Goal: Information Seeking & Learning: Understand process/instructions

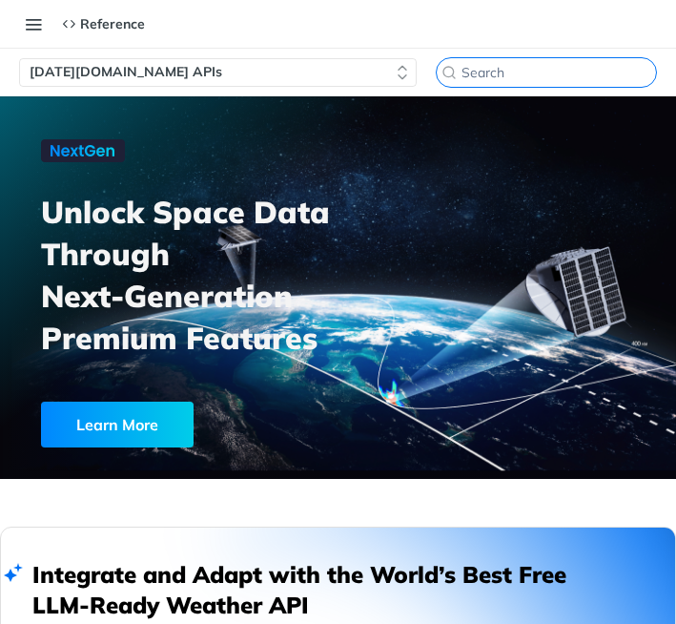
click at [579, 74] on input "⌘K" at bounding box center [559, 72] width 195 height 17
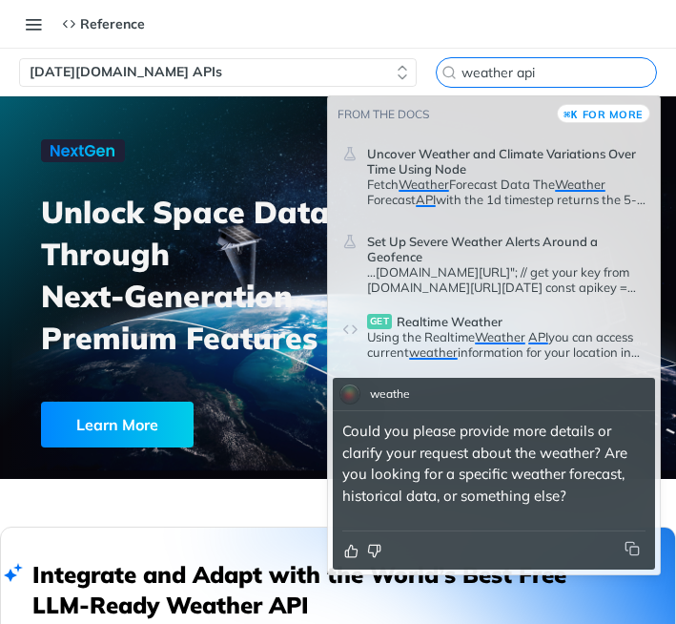
type input "weather api"
click at [434, 326] on span "Realtime Weather" at bounding box center [450, 321] width 106 height 15
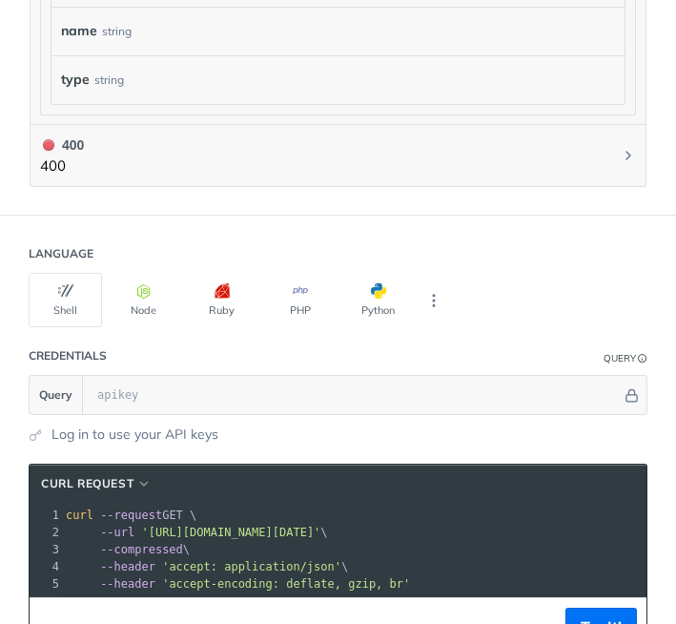
scroll to position [1403, 0]
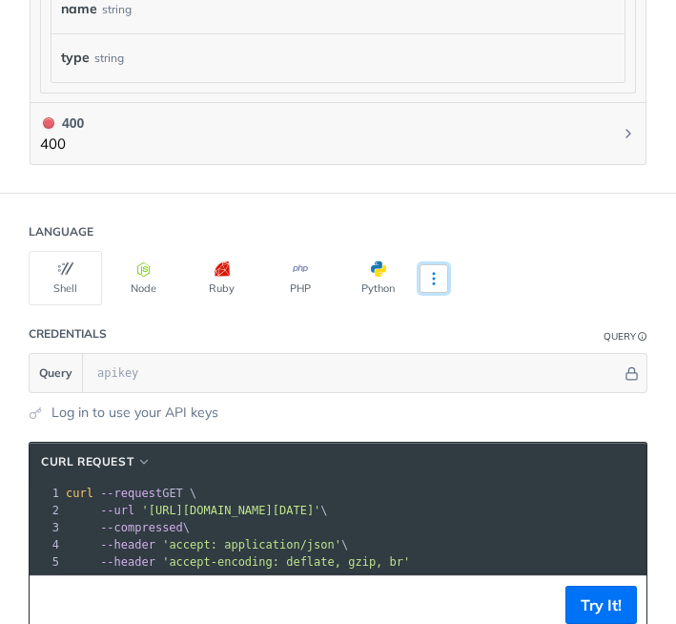
click at [438, 277] on icon "More ellipsis" at bounding box center [433, 278] width 17 height 17
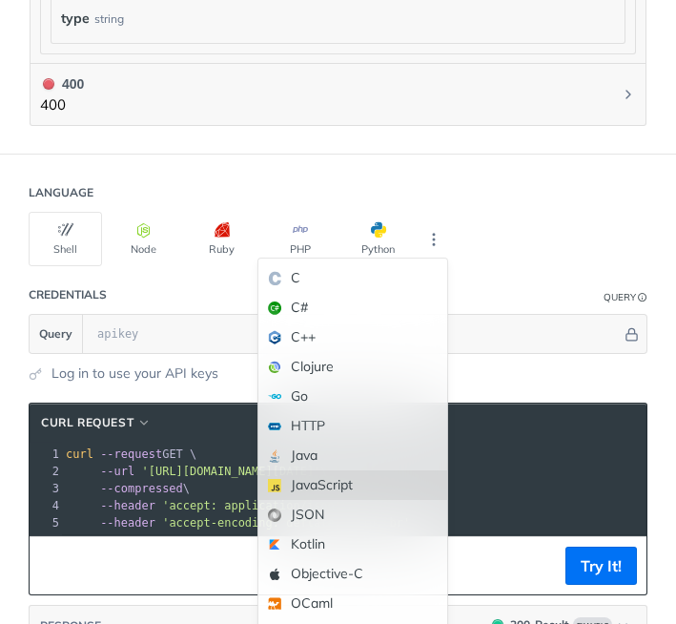
scroll to position [1443, 0]
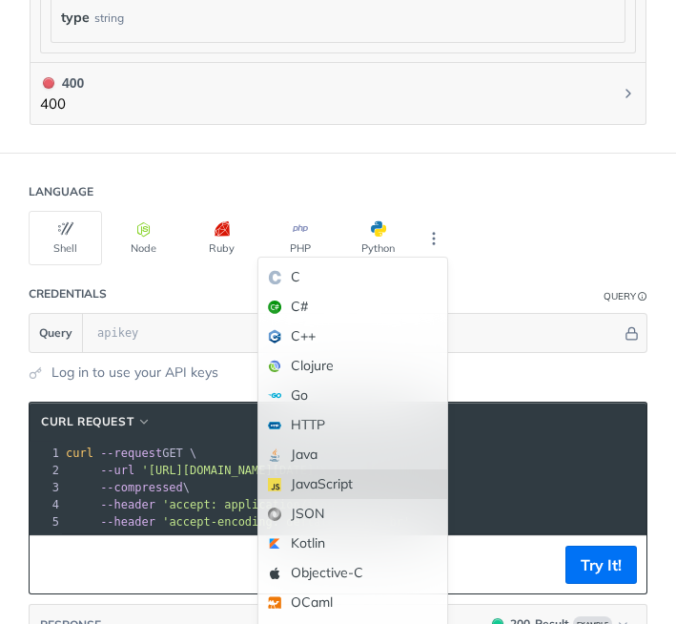
click at [361, 478] on div "JavaScript" at bounding box center [352, 484] width 189 height 30
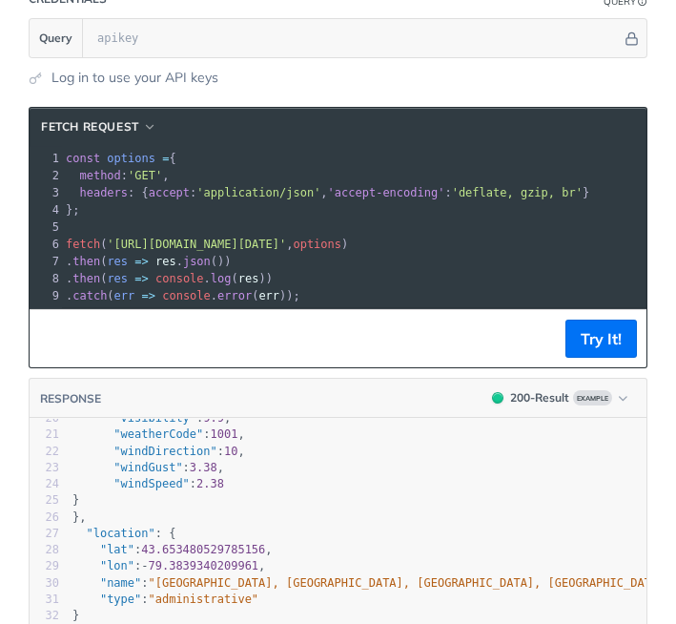
scroll to position [1625, 0]
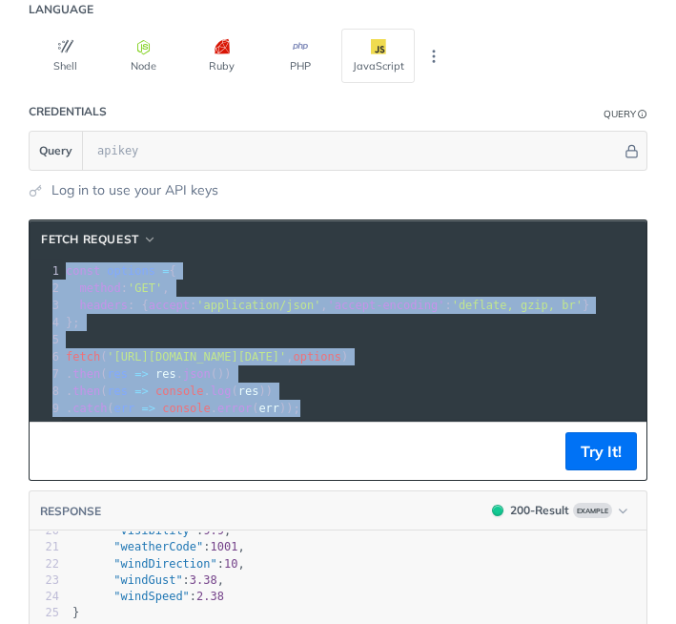
drag, startPoint x: 65, startPoint y: 271, endPoint x: 327, endPoint y: 402, distance: 293.0
click at [327, 402] on div "1 const options = { 2 method : 'GET' , 3 headers : { accept : 'application/json…" at bounding box center [354, 339] width 585 height 155
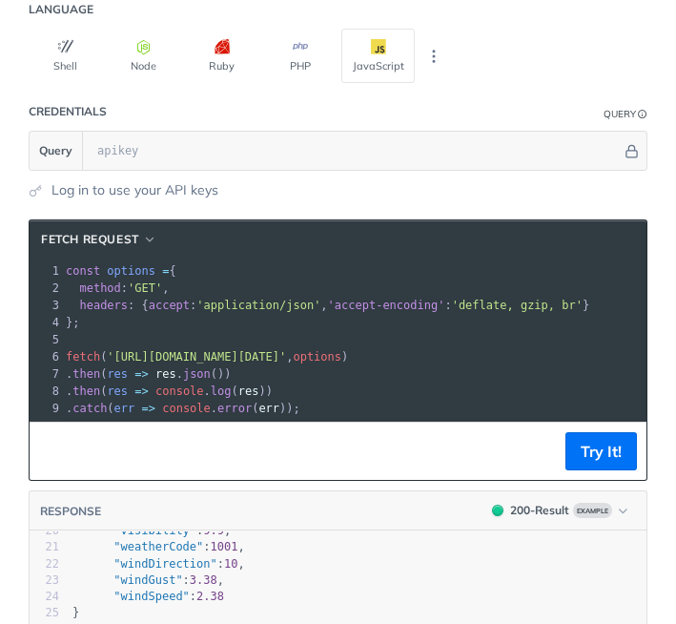
click at [327, 402] on pre ". catch ( err => console . error ( err ));" at bounding box center [354, 408] width 585 height 17
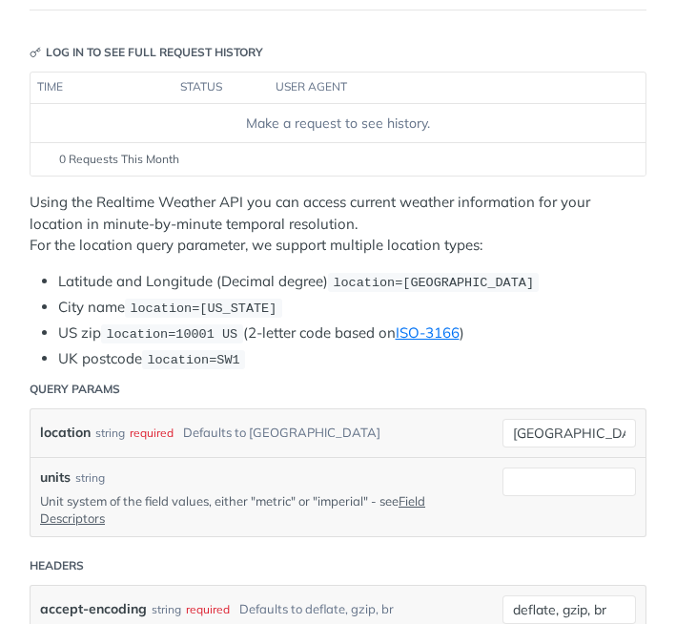
scroll to position [251, 0]
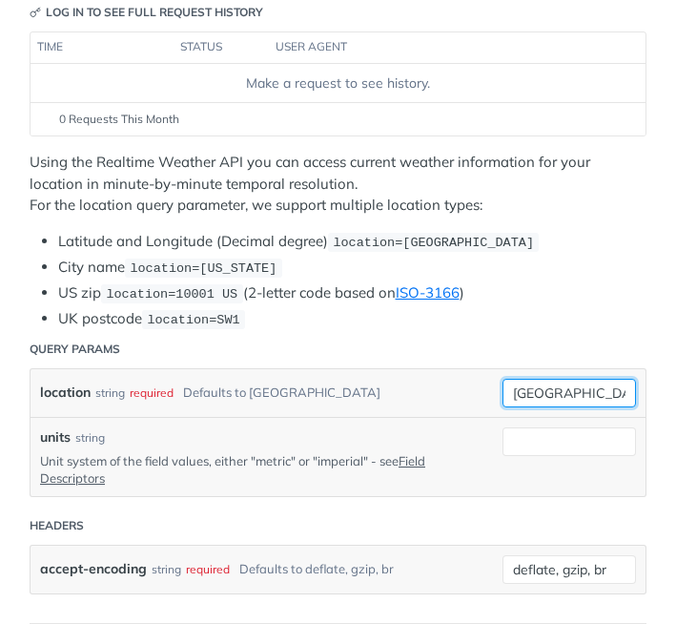
click at [539, 393] on input "[GEOGRAPHIC_DATA]" at bounding box center [570, 393] width 134 height 29
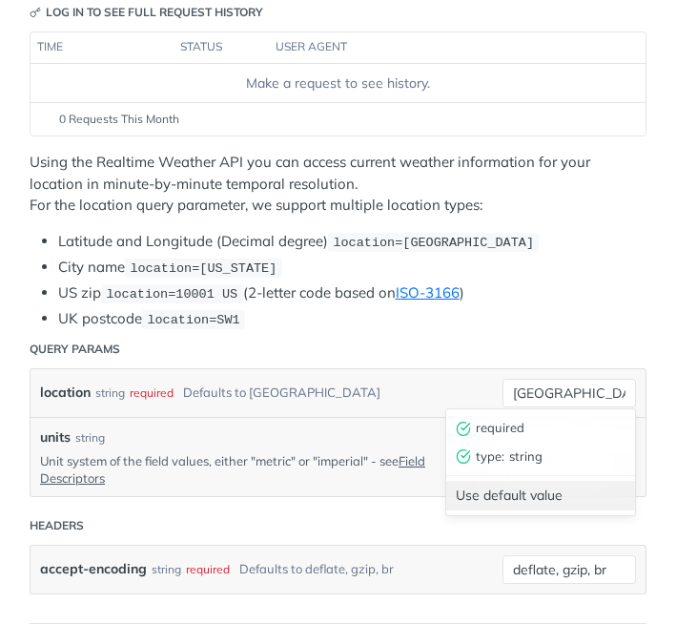
click at [528, 490] on div "Use default value" at bounding box center [540, 496] width 189 height 30
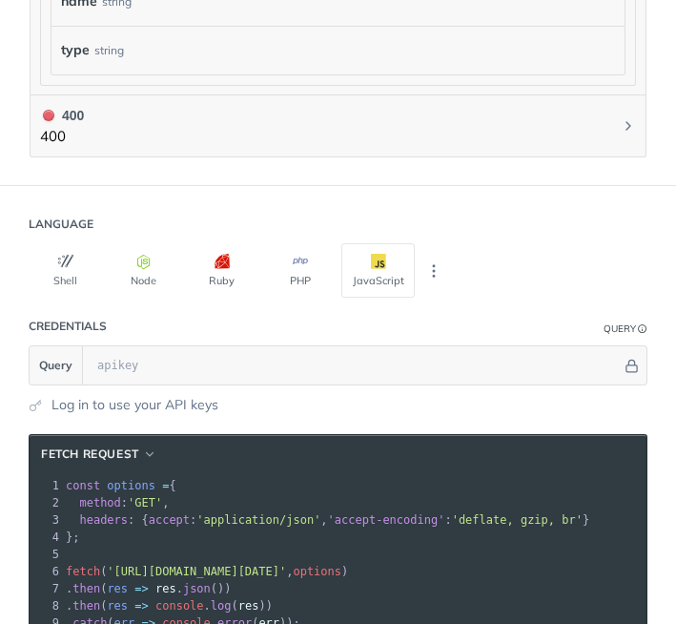
scroll to position [1430, 0]
